Goal: Information Seeking & Learning: Understand process/instructions

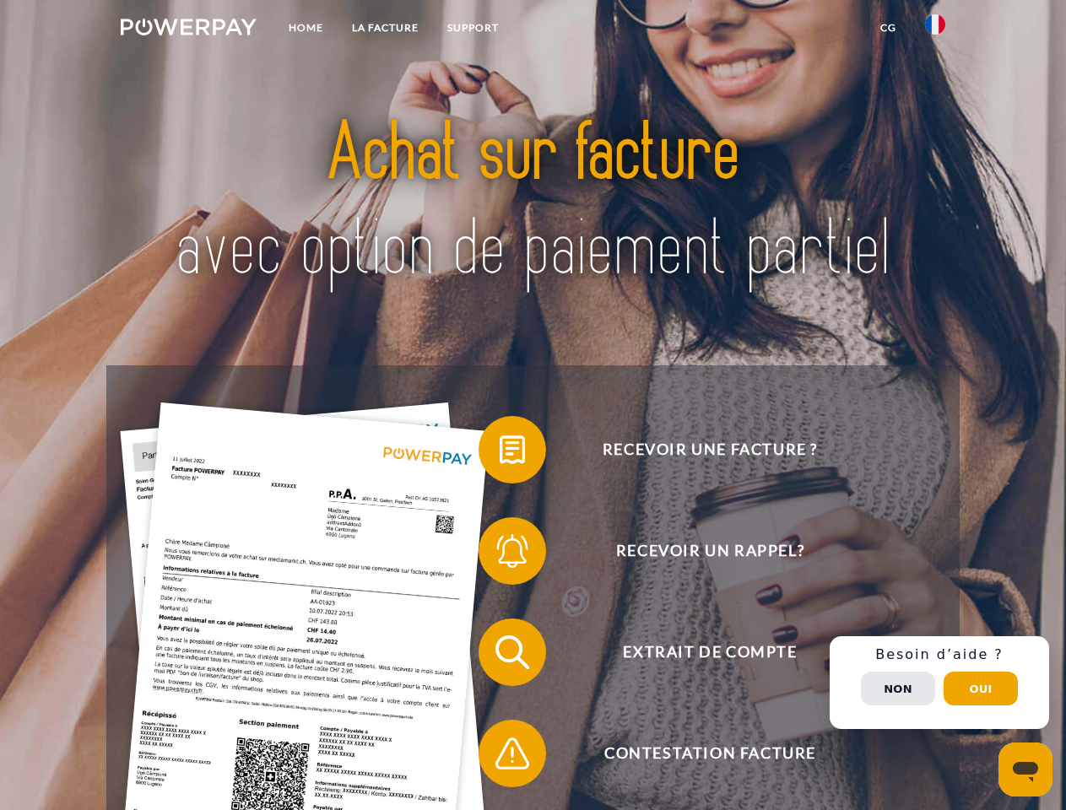
click at [188, 30] on img at bounding box center [189, 27] width 136 height 17
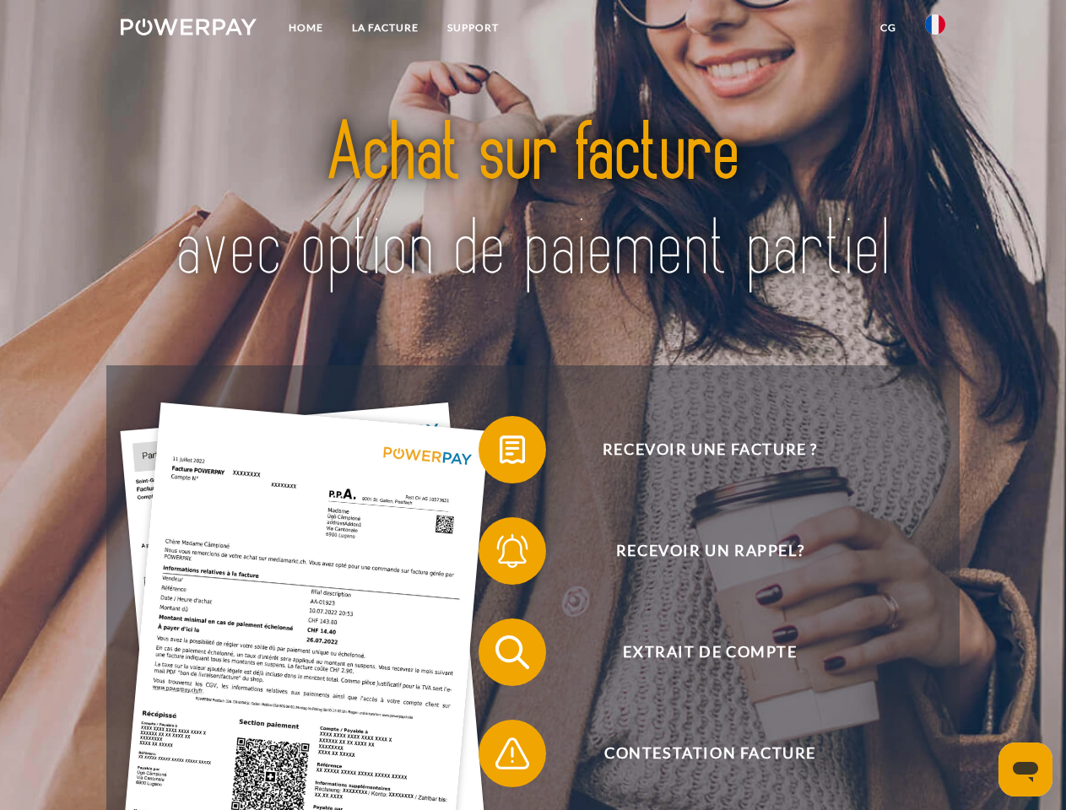
click at [935, 30] on img at bounding box center [935, 24] width 20 height 20
click at [888, 28] on link "CG" at bounding box center [888, 28] width 45 height 30
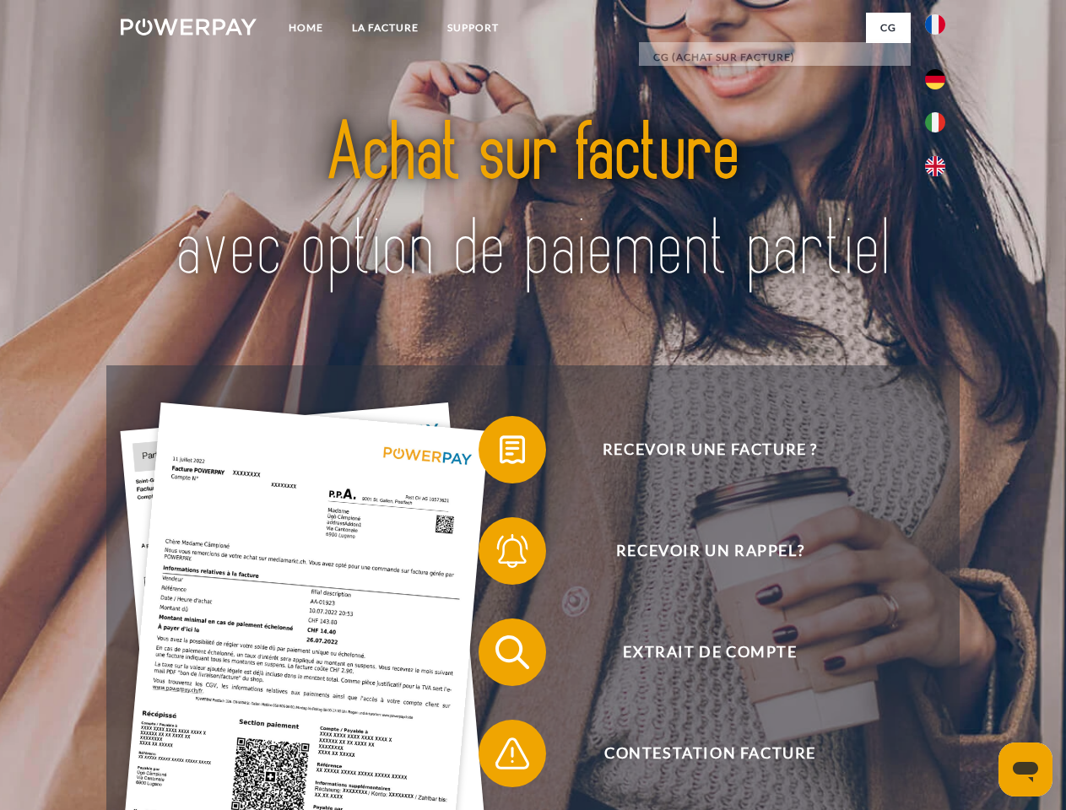
click at [500, 453] on span at bounding box center [487, 450] width 84 height 84
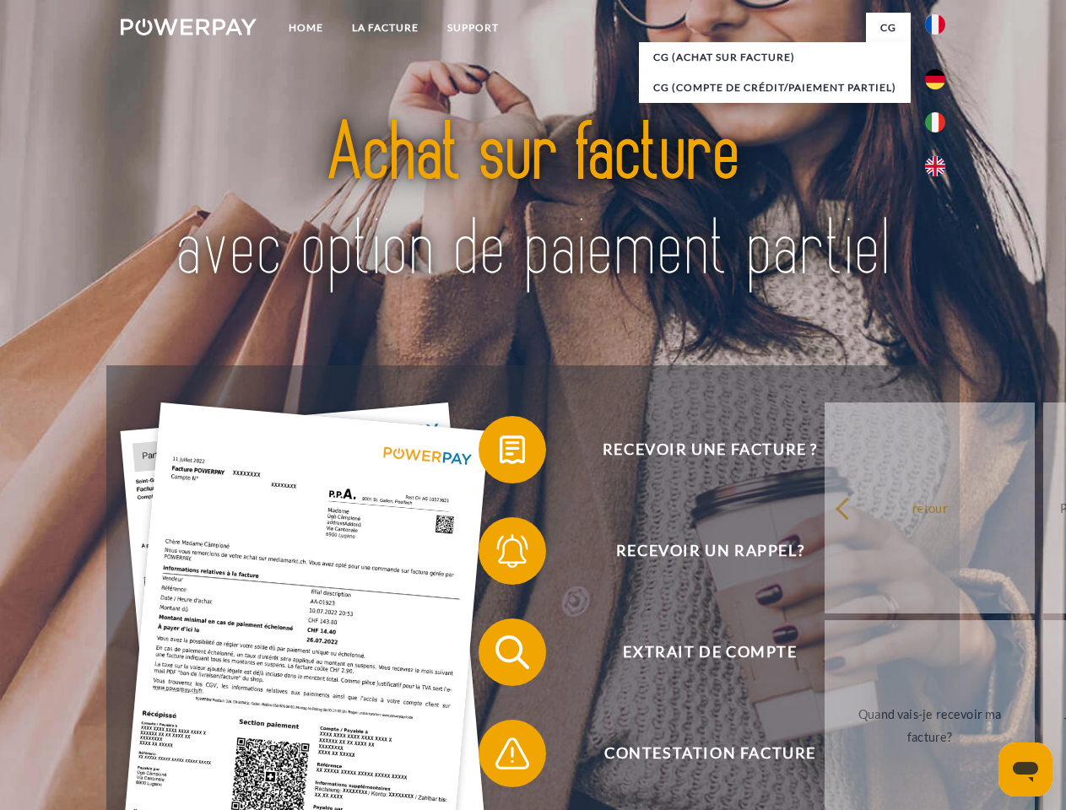
click at [500, 555] on div "Recevoir une facture ? Recevoir un rappel? Extrait de compte retour" at bounding box center [532, 703] width 853 height 675
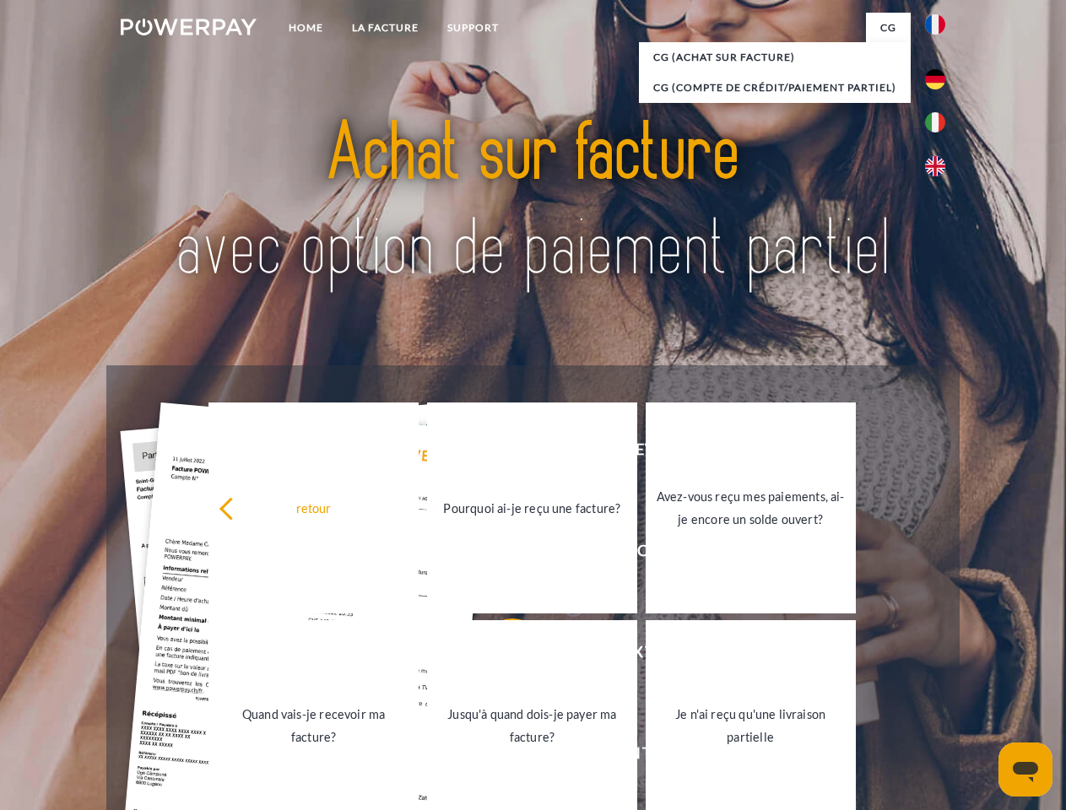
click at [500, 656] on link "Jusqu'à quand dois-je payer ma facture?" at bounding box center [532, 725] width 210 height 211
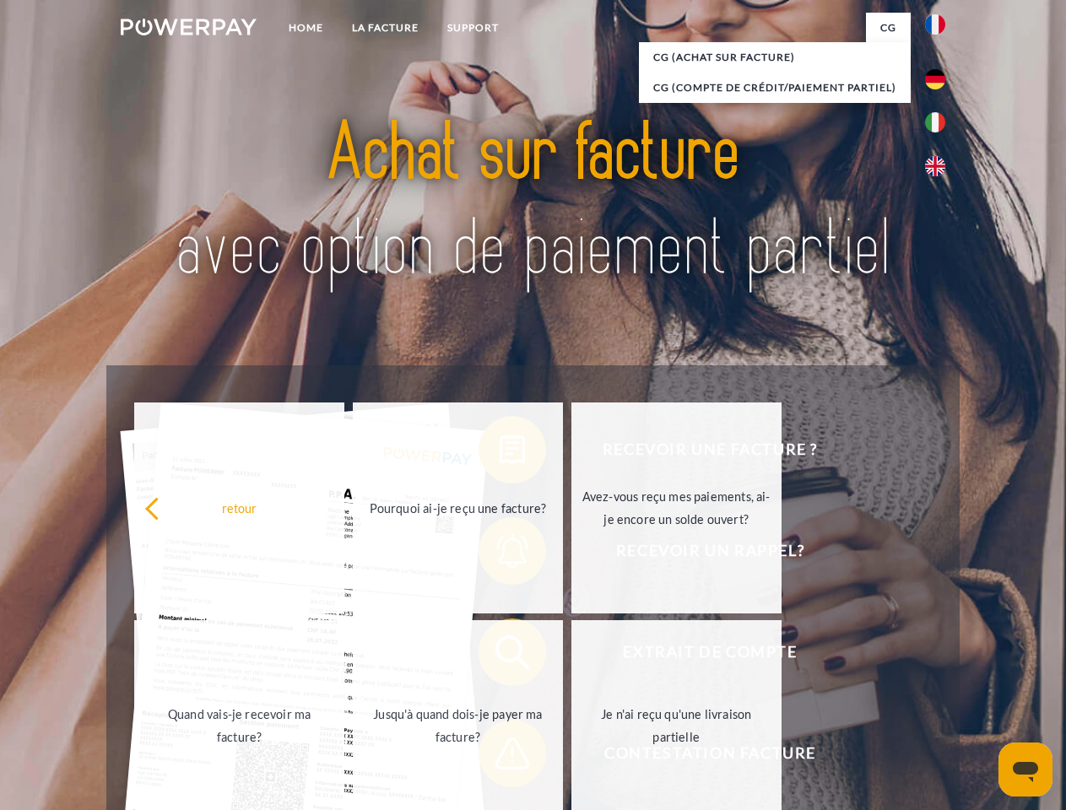
click at [500, 757] on span at bounding box center [487, 754] width 84 height 84
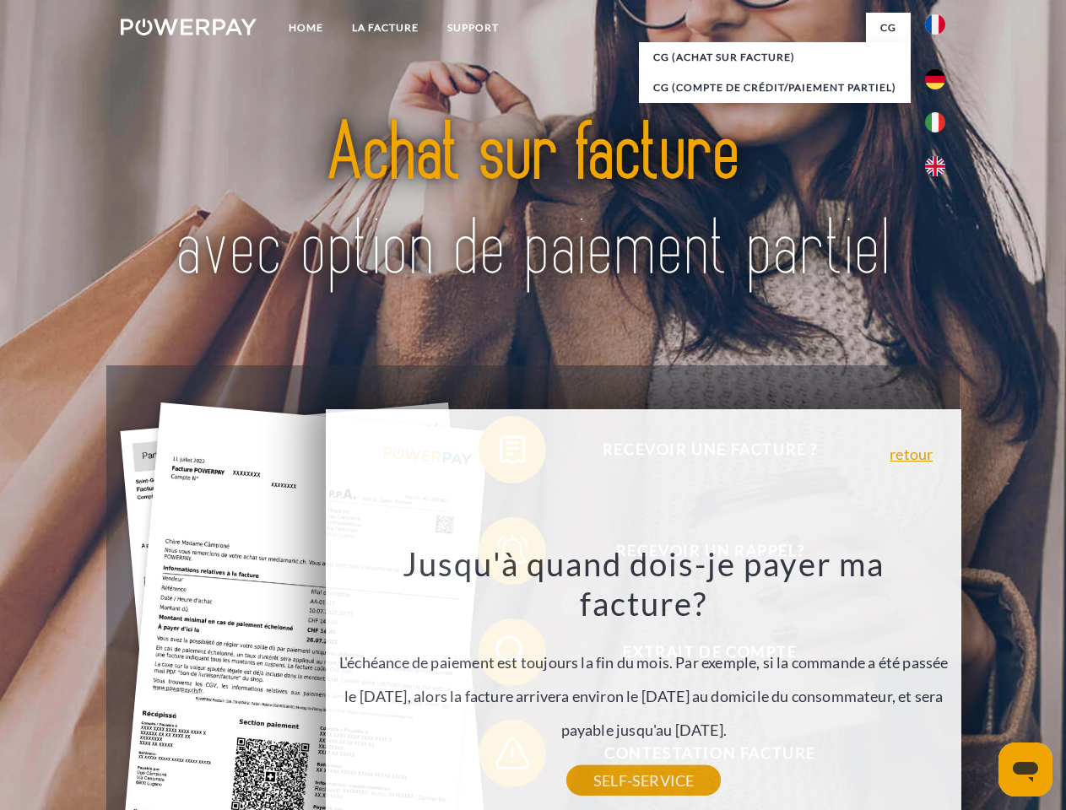
click at [940, 683] on div "Recevoir une facture ? Recevoir un rappel? Extrait de compte retour" at bounding box center [532, 703] width 853 height 675
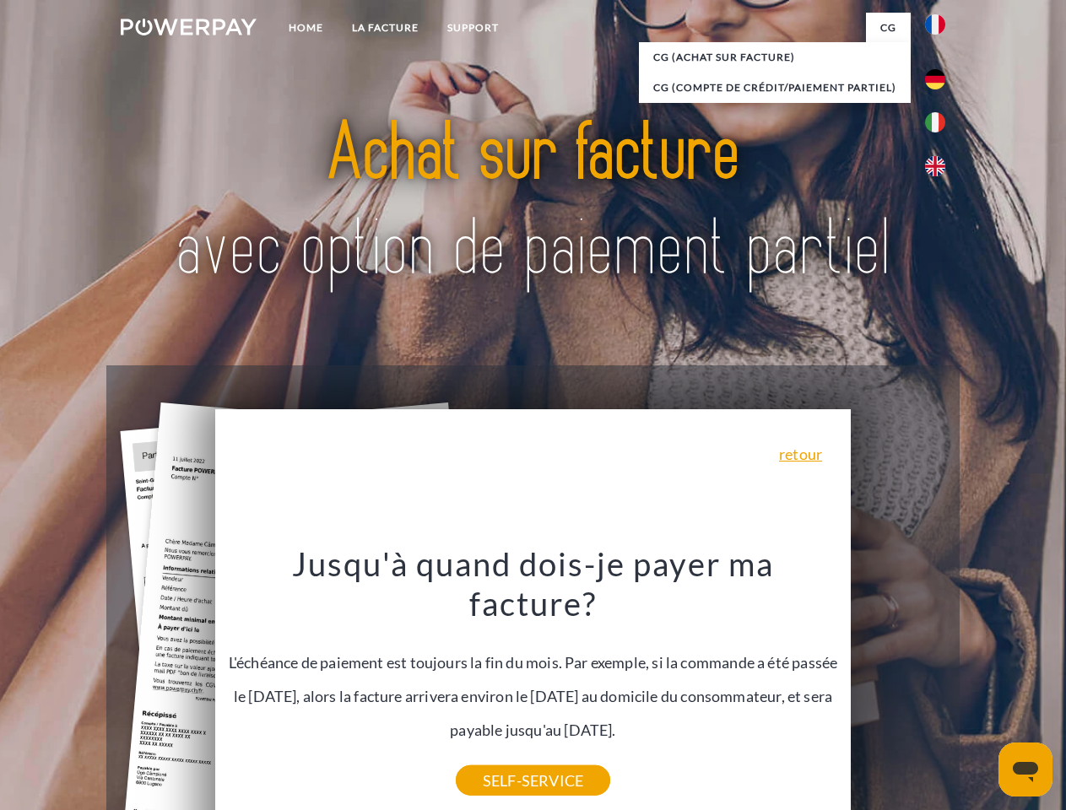
click at [898, 686] on span "Extrait de compte" at bounding box center [710, 653] width 414 height 68
click at [981, 689] on header "Home LA FACTURE Support" at bounding box center [533, 583] width 1066 height 1166
